Goal: Task Accomplishment & Management: Use online tool/utility

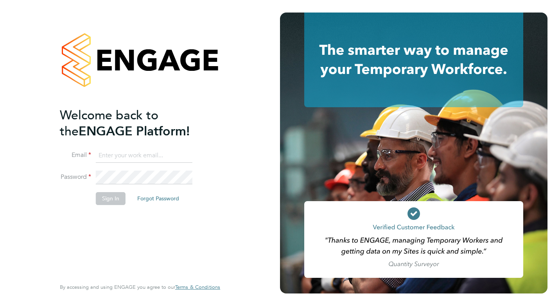
type input "[PERSON_NAME][EMAIL_ADDRESS][PERSON_NAME][DOMAIN_NAME]"
click at [116, 195] on button "Sign In" at bounding box center [111, 198] width 30 height 13
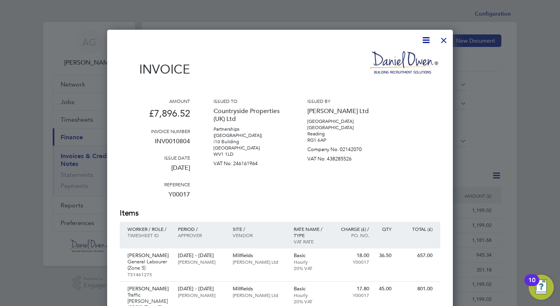
click at [440, 41] on div at bounding box center [444, 38] width 14 height 14
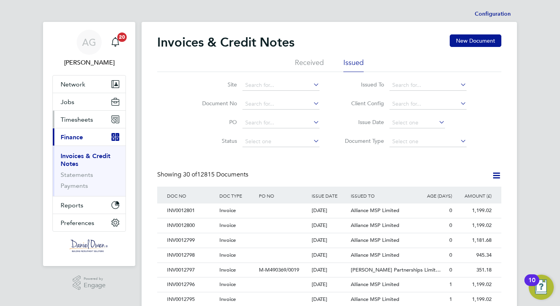
click at [92, 122] on span "Timesheets" at bounding box center [77, 119] width 32 height 7
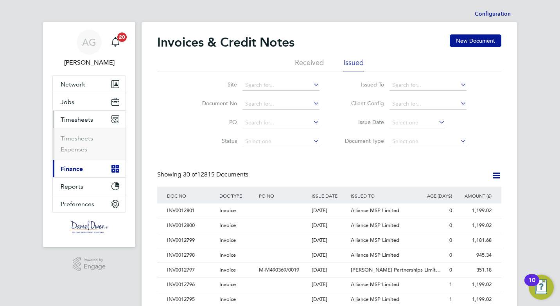
click at [83, 133] on ul "Timesheets Expenses" at bounding box center [89, 144] width 73 height 32
click at [83, 136] on link "Timesheets" at bounding box center [77, 138] width 32 height 7
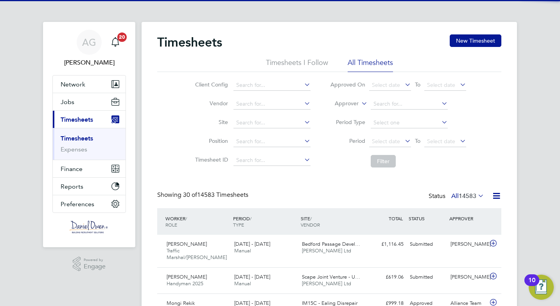
click at [344, 104] on label "Approver" at bounding box center [340, 104] width 35 height 8
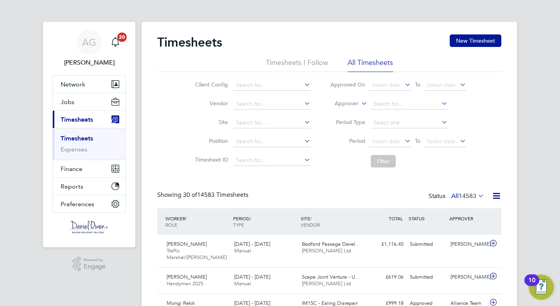
drag, startPoint x: 346, startPoint y: 123, endPoint x: 345, endPoint y: 114, distance: 9.1
click at [348, 99] on li "Approver" at bounding box center [398, 104] width 156 height 19
click at [348, 104] on label "Approver" at bounding box center [340, 104] width 35 height 8
click at [344, 115] on li "Worker" at bounding box center [339, 113] width 39 height 10
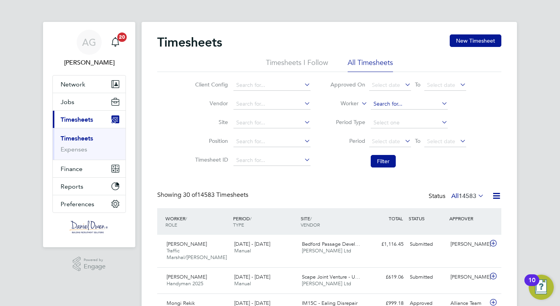
click at [402, 109] on input at bounding box center [409, 104] width 77 height 11
click at [53, 111] on button "Current page: Timesheets" at bounding box center [89, 119] width 73 height 17
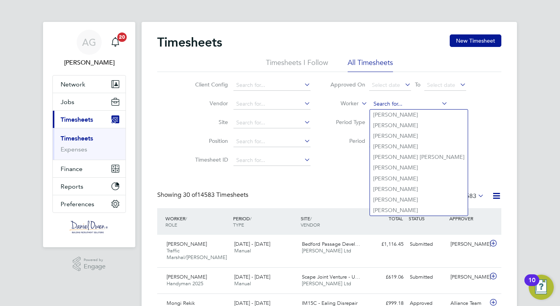
drag, startPoint x: 398, startPoint y: 104, endPoint x: 394, endPoint y: 104, distance: 4.3
click at [394, 104] on input at bounding box center [409, 104] width 77 height 11
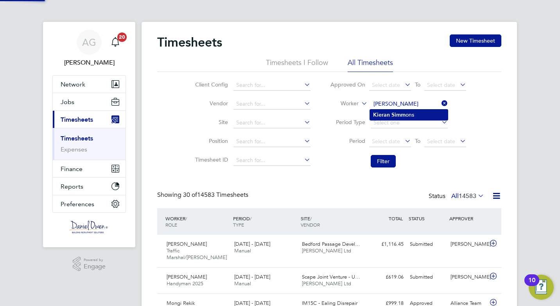
click at [394, 109] on li "[PERSON_NAME] ons" at bounding box center [409, 114] width 78 height 11
type input "[PERSON_NAME]"
click at [382, 159] on button "Filter" at bounding box center [383, 161] width 25 height 13
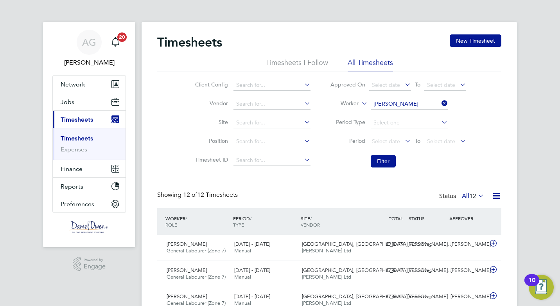
click at [428, 100] on li "Worker [PERSON_NAME]" at bounding box center [398, 104] width 156 height 19
click at [427, 102] on input at bounding box center [409, 104] width 77 height 11
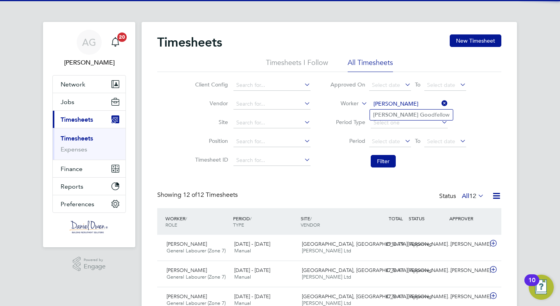
click at [402, 116] on li "[PERSON_NAME] dfellow" at bounding box center [411, 114] width 83 height 11
type input "[PERSON_NAME]"
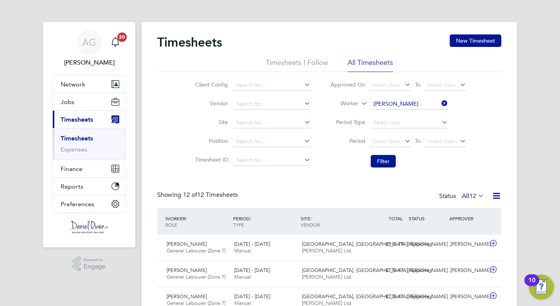
click at [371, 170] on li "Filter" at bounding box center [398, 161] width 156 height 20
click at [384, 161] on button "Filter" at bounding box center [383, 161] width 25 height 13
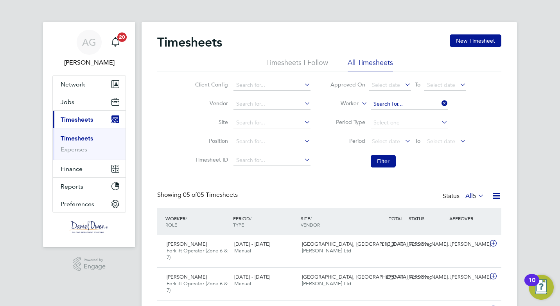
click at [416, 102] on input at bounding box center [409, 104] width 77 height 11
click at [408, 112] on li "[PERSON_NAME] er" at bounding box center [409, 114] width 78 height 11
type input "[PERSON_NAME]"
click at [376, 166] on button "Filter" at bounding box center [383, 161] width 25 height 13
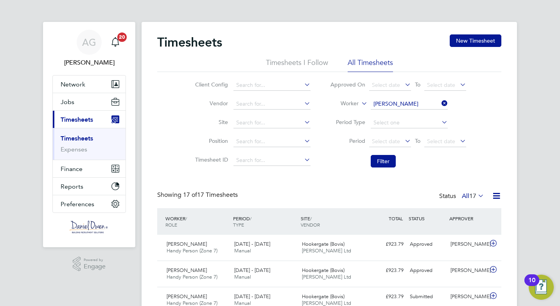
click at [393, 90] on span "Select date" at bounding box center [390, 85] width 42 height 11
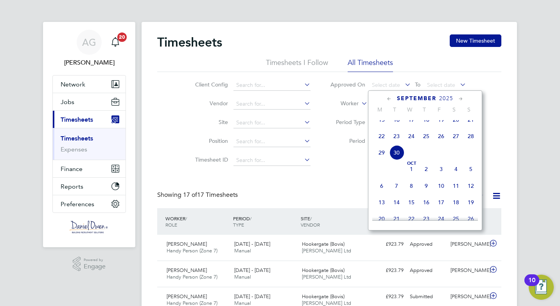
click at [400, 101] on span "September" at bounding box center [416, 98] width 39 height 7
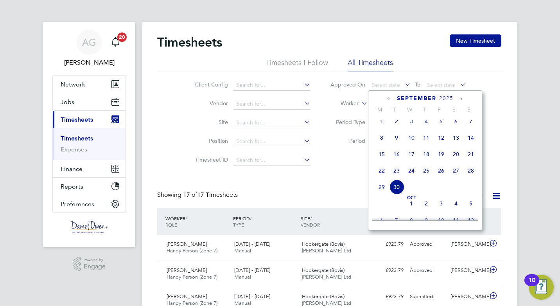
click at [303, 82] on icon at bounding box center [303, 84] width 0 height 11
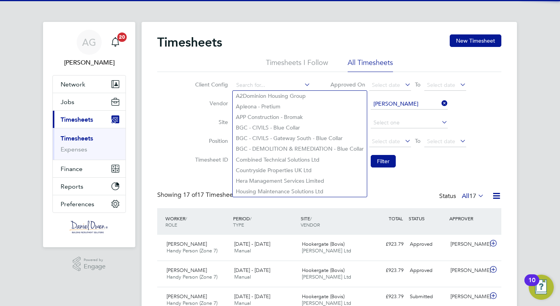
click at [407, 97] on li "Worker [PERSON_NAME]" at bounding box center [398, 104] width 156 height 19
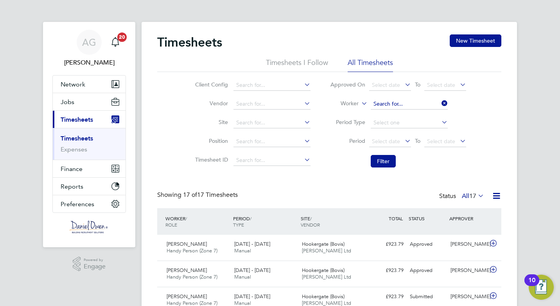
click at [407, 102] on input at bounding box center [409, 104] width 77 height 11
click at [396, 122] on li "Augusti ne [PERSON_NAME]" at bounding box center [409, 125] width 79 height 11
type input "[PERSON_NAME]"
click at [382, 164] on button "Filter" at bounding box center [383, 161] width 25 height 13
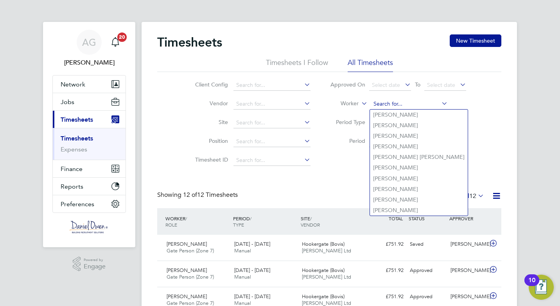
click at [398, 104] on input at bounding box center [409, 104] width 77 height 11
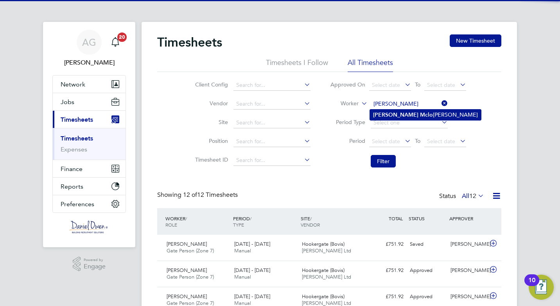
click at [420, 116] on b "Mclo" at bounding box center [426, 114] width 13 height 7
type input "[PERSON_NAME]"
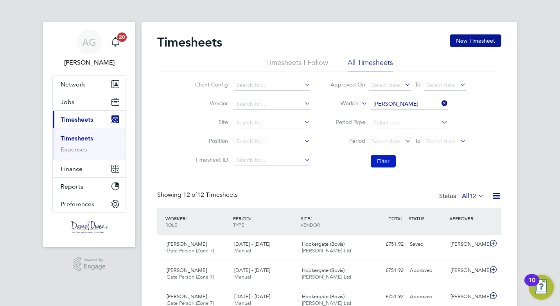
click at [377, 160] on button "Filter" at bounding box center [383, 161] width 25 height 13
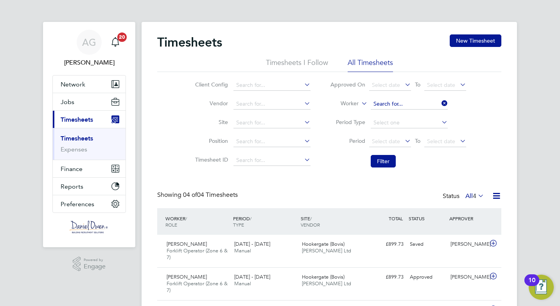
click at [413, 101] on input at bounding box center [409, 104] width 77 height 11
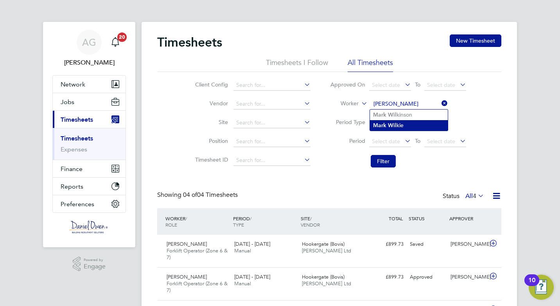
click at [399, 122] on li "[PERSON_NAME] [PERSON_NAME]" at bounding box center [409, 125] width 78 height 11
type input "[PERSON_NAME]"
click at [382, 168] on li "Filter" at bounding box center [398, 161] width 156 height 20
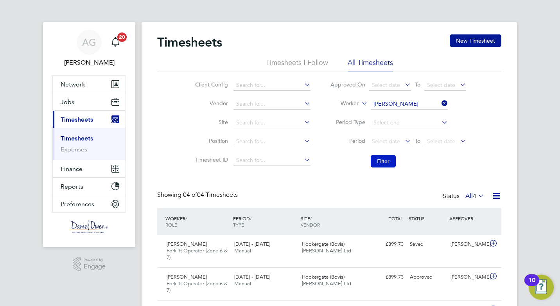
click at [385, 161] on button "Filter" at bounding box center [383, 161] width 25 height 13
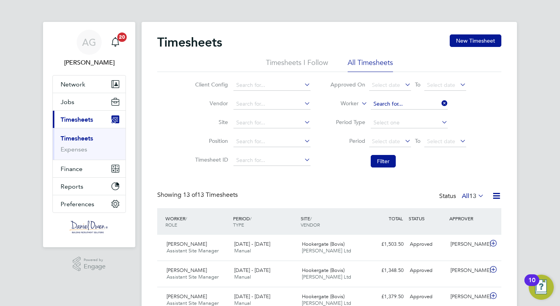
click at [405, 106] on input at bounding box center [409, 104] width 77 height 11
click at [404, 115] on li "[PERSON_NAME] nston" at bounding box center [409, 114] width 78 height 11
type input "[PERSON_NAME]"
click at [377, 165] on button "Filter" at bounding box center [383, 161] width 25 height 13
click at [418, 102] on input at bounding box center [409, 104] width 77 height 11
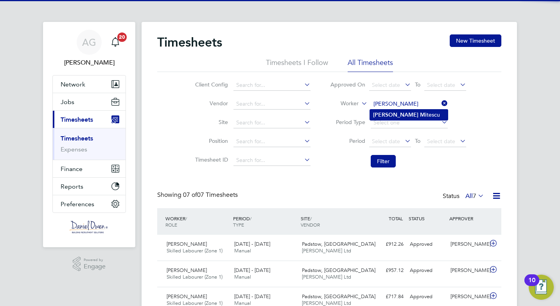
click at [410, 112] on li "[PERSON_NAME]" at bounding box center [409, 114] width 78 height 11
type input "[PERSON_NAME]"
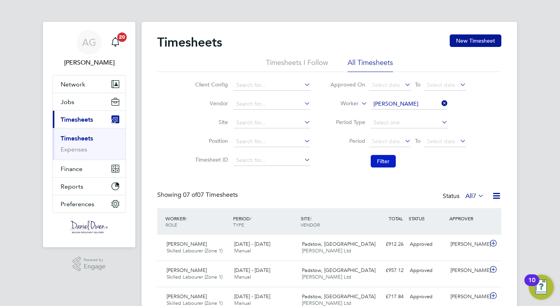
click at [382, 165] on button "Filter" at bounding box center [383, 161] width 25 height 13
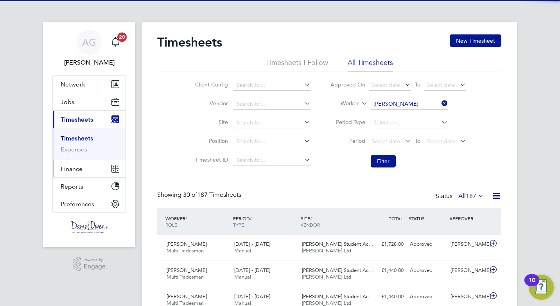
scroll to position [20, 68]
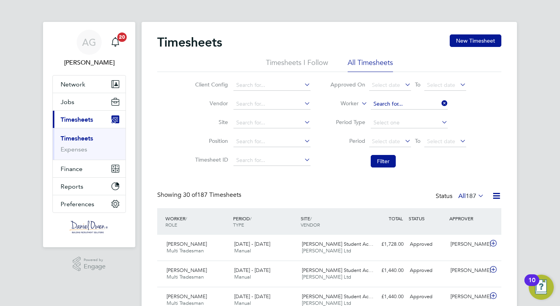
click at [415, 99] on input at bounding box center [409, 104] width 77 height 11
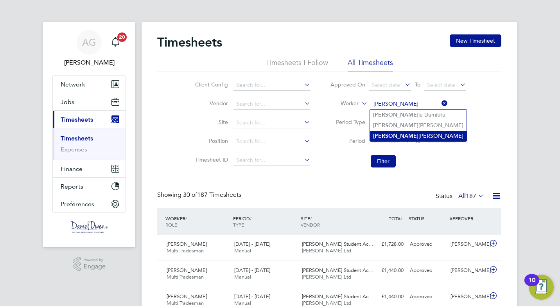
click at [396, 133] on li "[PERSON_NAME]" at bounding box center [418, 136] width 97 height 11
type input "[PERSON_NAME]"
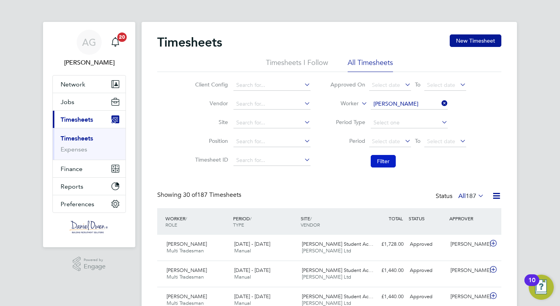
click at [384, 156] on button "Filter" at bounding box center [383, 161] width 25 height 13
click at [412, 102] on input at bounding box center [409, 104] width 77 height 11
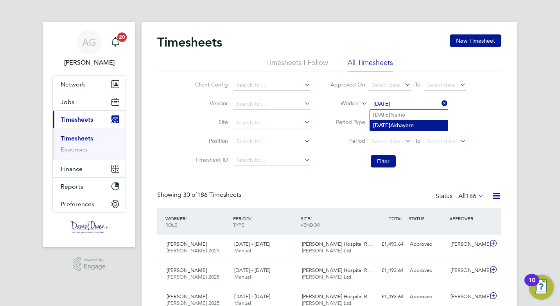
click at [390, 126] on b "[DATE]" at bounding box center [381, 125] width 17 height 7
type input "[DATE] Akhayere"
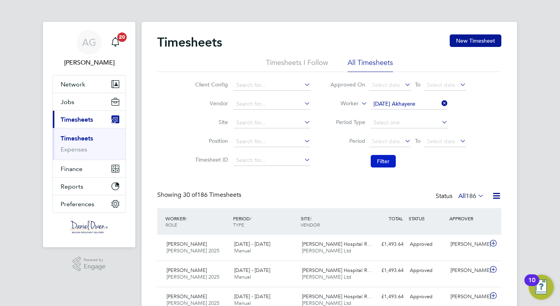
click at [382, 156] on button "Filter" at bounding box center [383, 161] width 25 height 13
